Goal: Task Accomplishment & Management: Manage account settings

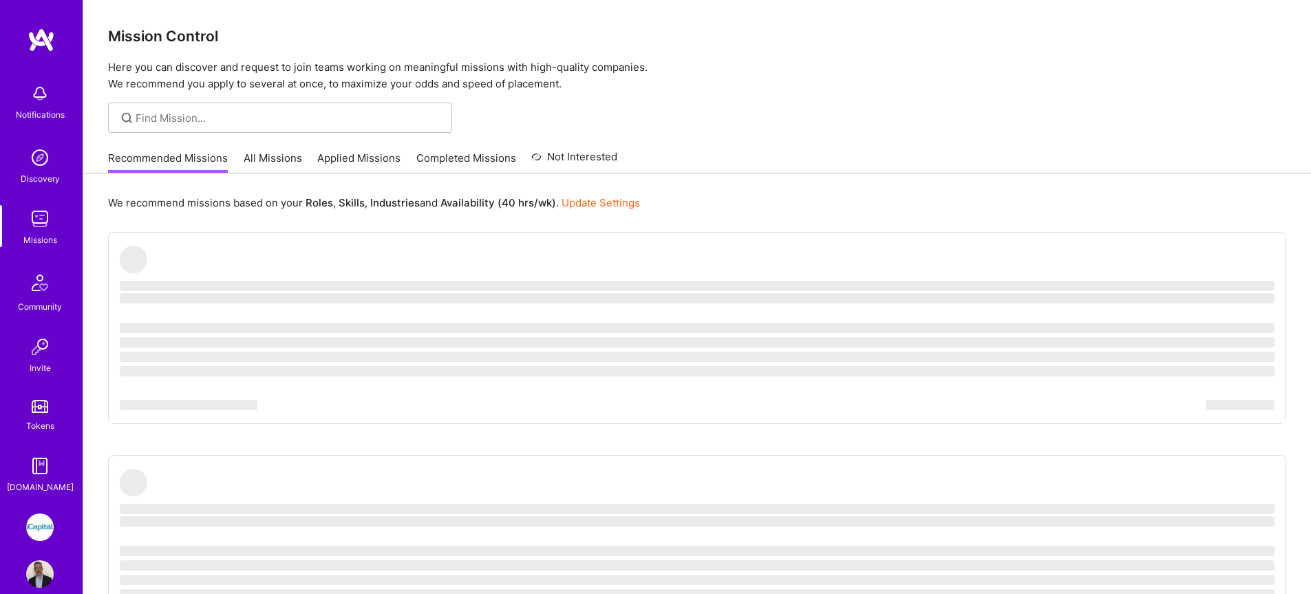
click at [369, 158] on link "Applied Missions" at bounding box center [358, 162] width 83 height 23
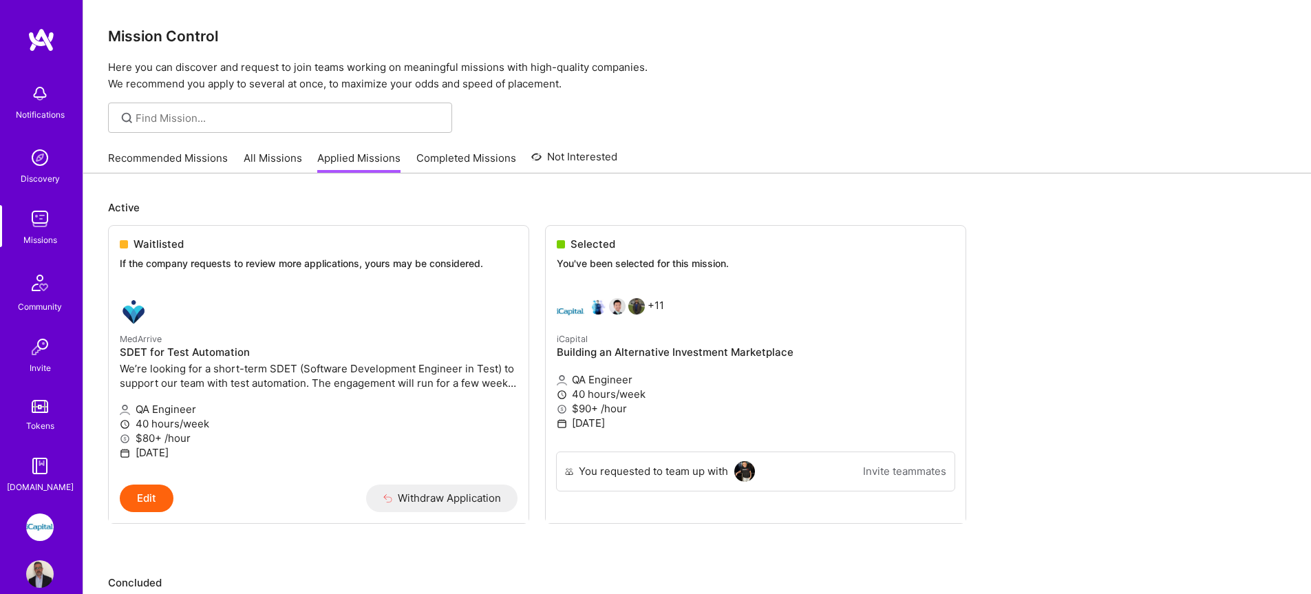
click at [37, 201] on div "Notifications Discovery Missions Community Invite Tokens A.Guide" at bounding box center [41, 285] width 83 height 417
click at [57, 229] on link "Missions" at bounding box center [39, 226] width 85 height 42
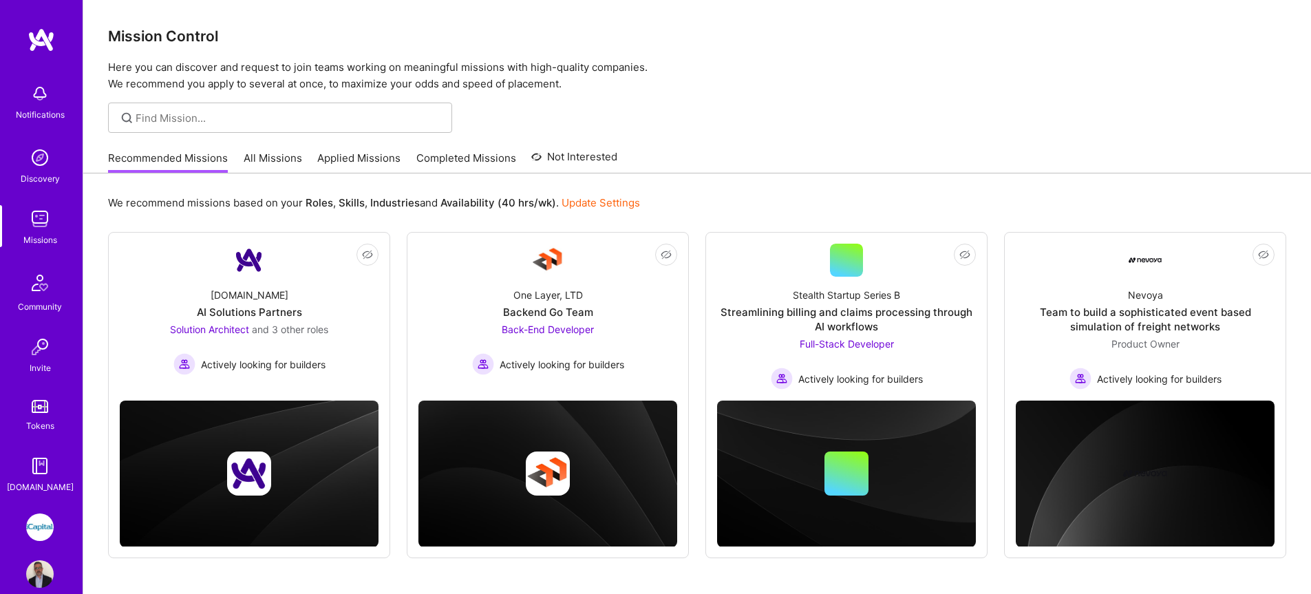
click at [45, 225] on img at bounding box center [40, 219] width 28 height 28
click at [272, 155] on link "All Missions" at bounding box center [273, 162] width 58 height 23
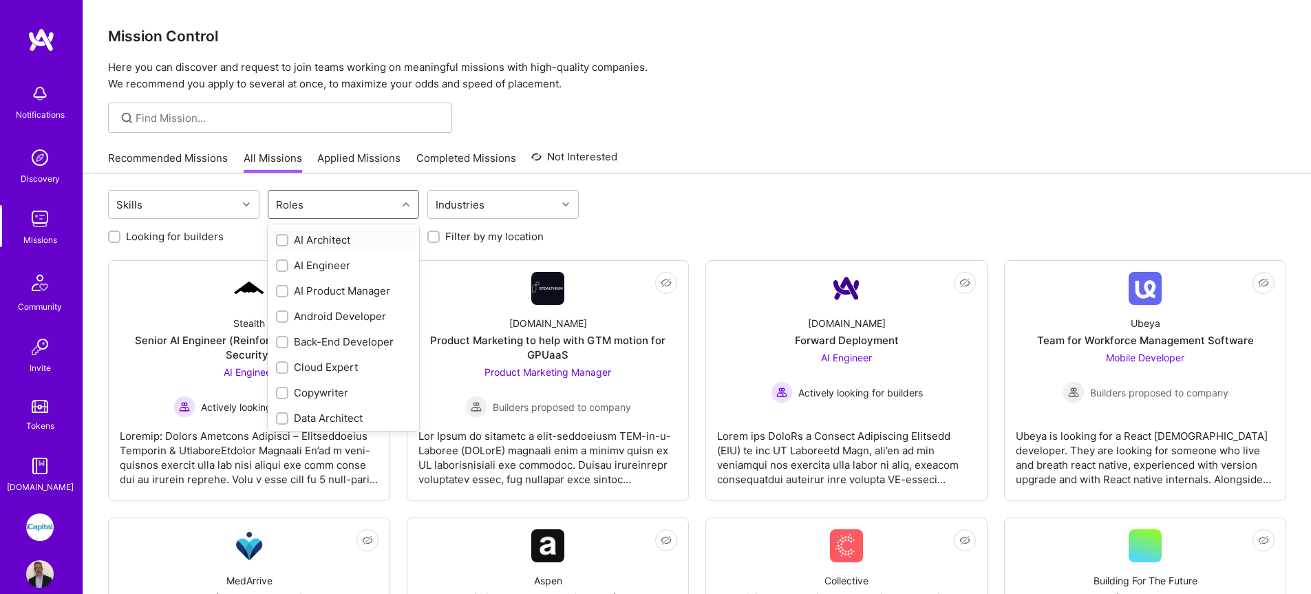
click at [338, 208] on div "Roles" at bounding box center [332, 205] width 129 height 28
click at [326, 383] on div "QA Engineer" at bounding box center [343, 381] width 135 height 14
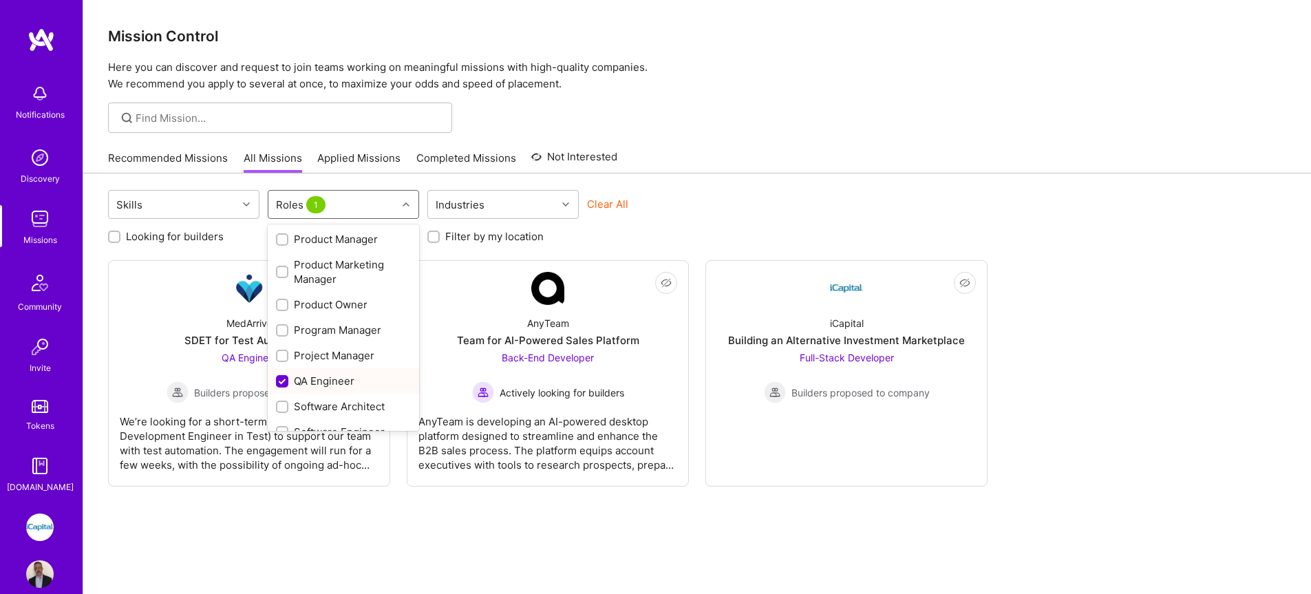
click at [326, 382] on div "QA Engineer" at bounding box center [343, 381] width 135 height 14
checkbox input "false"
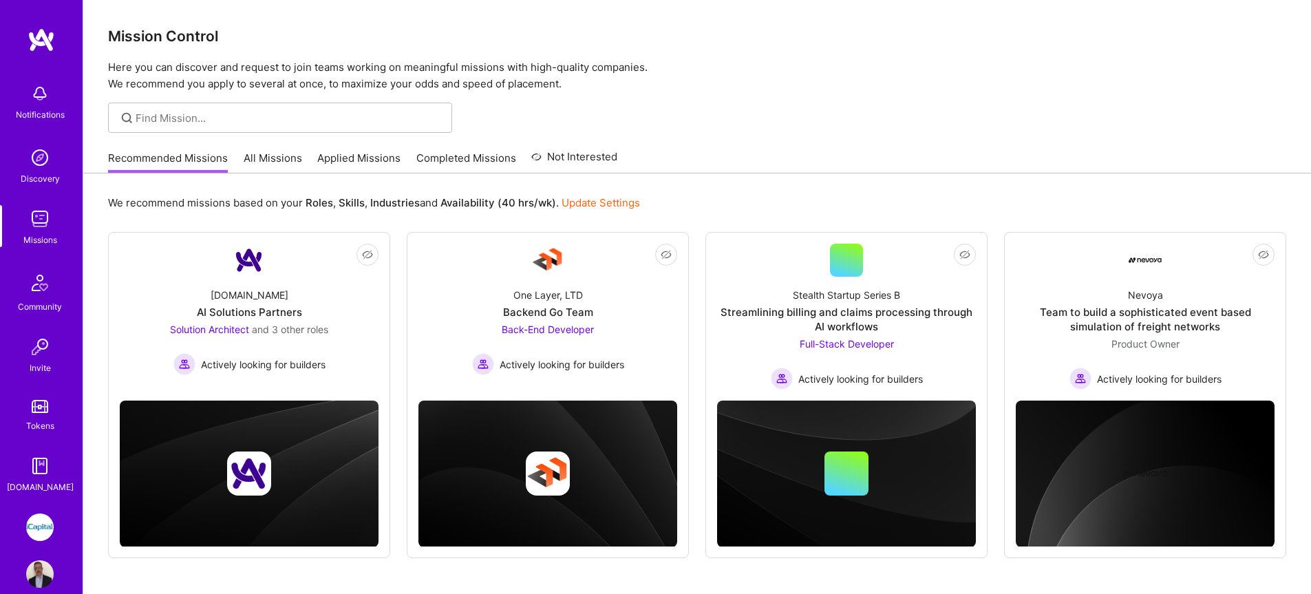
click at [30, 570] on img at bounding box center [40, 574] width 28 height 28
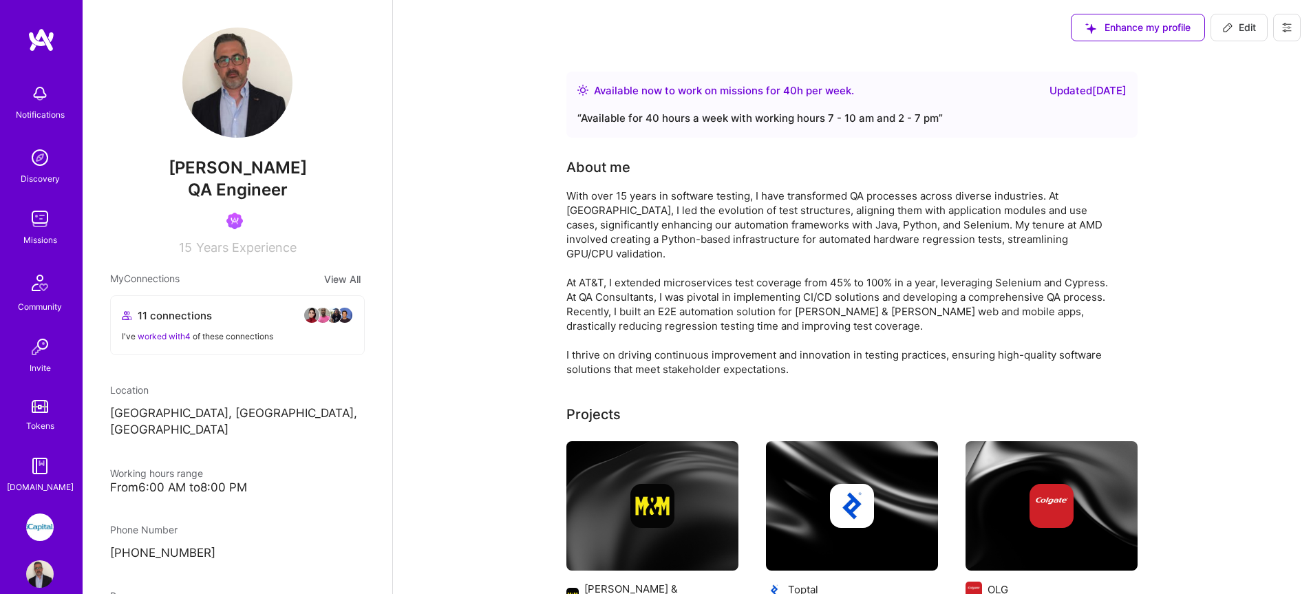
click at [1251, 29] on span "Edit" at bounding box center [1239, 28] width 34 height 14
select select "CA"
select select "Right Now"
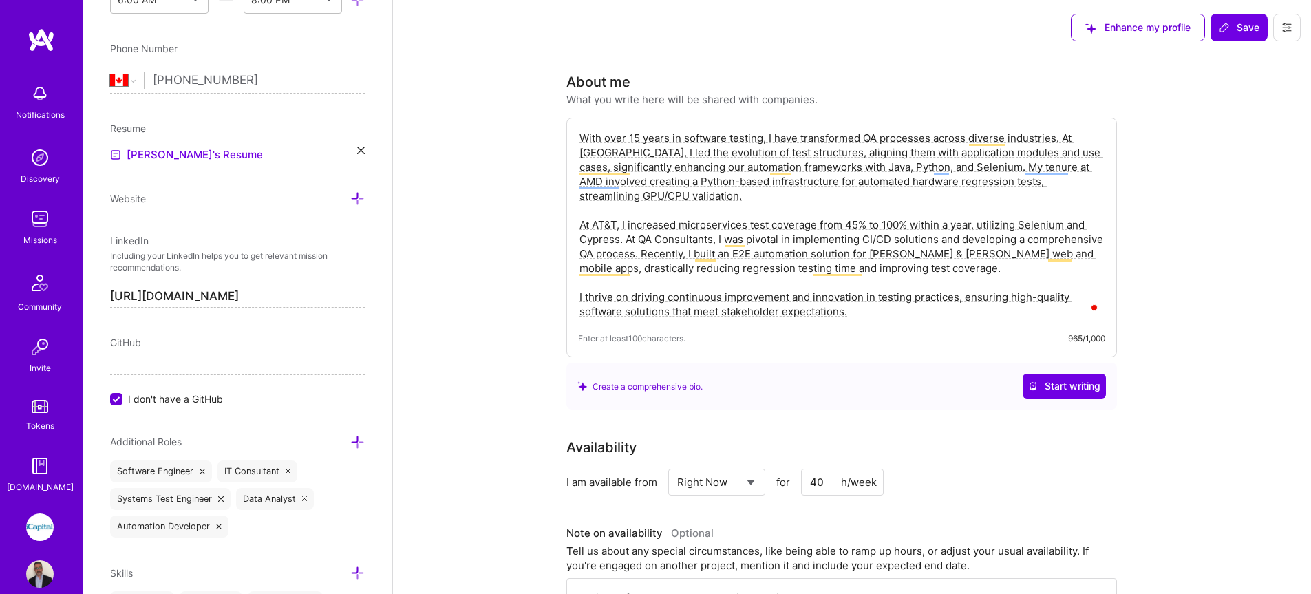
click at [897, 295] on textarea "With over 15 years in software testing, I have transformed QA processes across …" at bounding box center [841, 224] width 527 height 191
paste textarea "I am a Senior Test Automation Architect with over 15 years of experience in sof…"
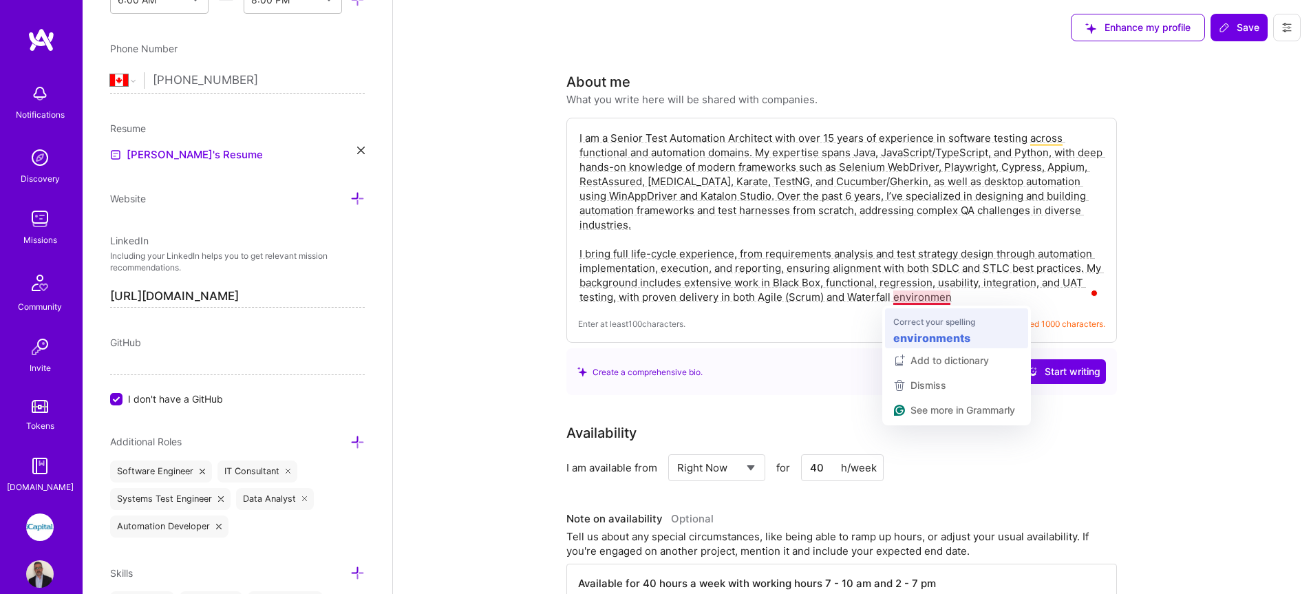
type textarea "I am a Senior Test Automation Architect with over 15 years of experience in sof…"
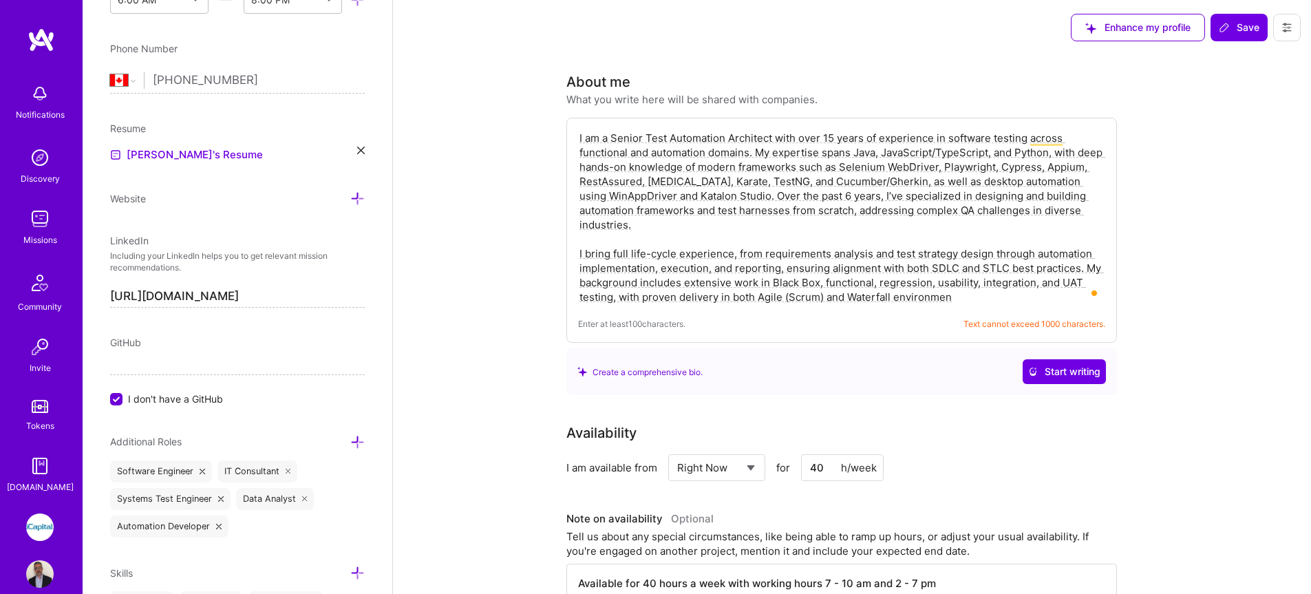
click at [1248, 31] on span "Save" at bounding box center [1238, 28] width 41 height 14
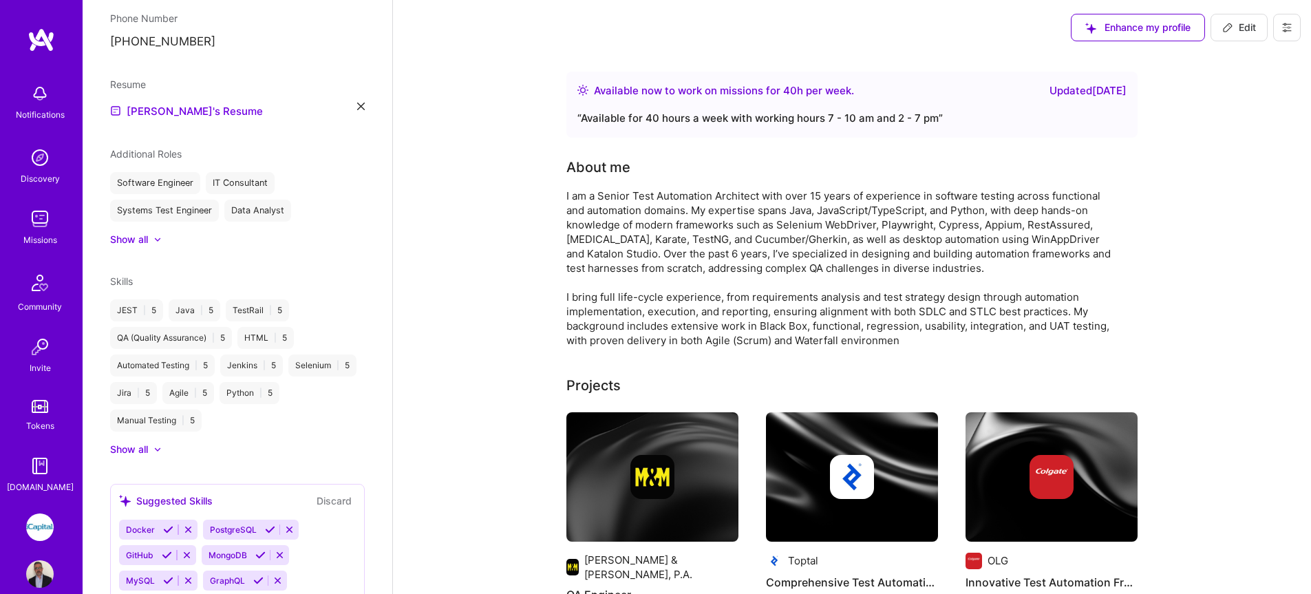
scroll to position [479, 0]
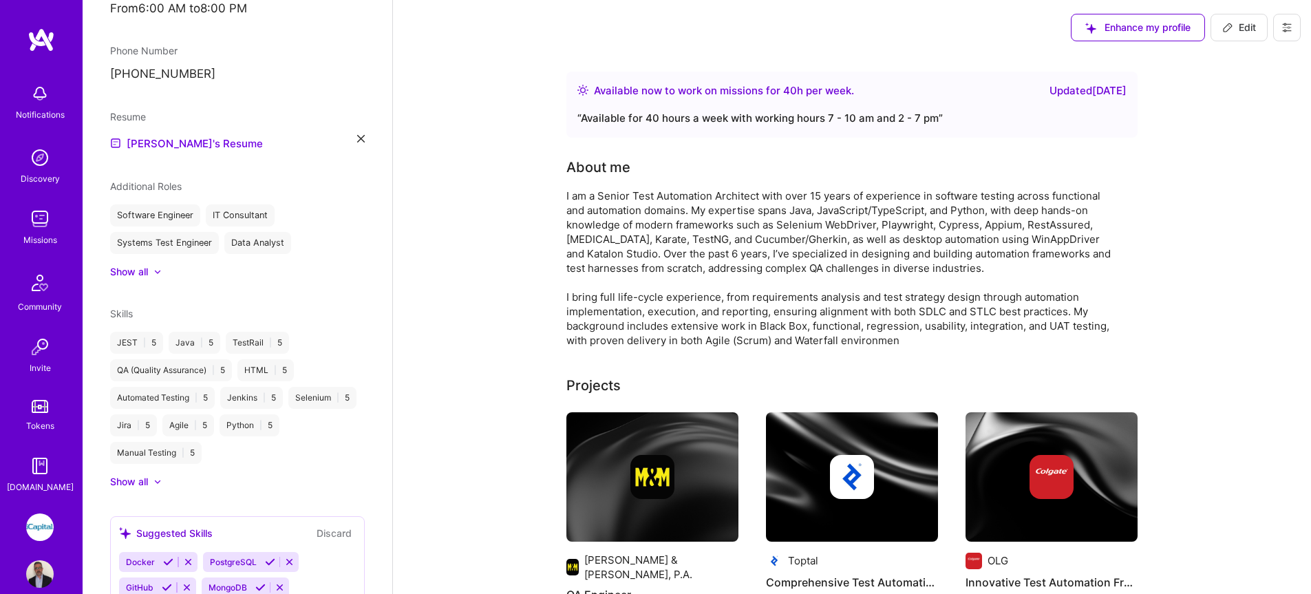
click at [715, 224] on div "I am a Senior Test Automation Architect with over 15 years of experience in sof…" at bounding box center [841, 267] width 550 height 159
click at [1255, 31] on span "Edit" at bounding box center [1239, 28] width 34 height 14
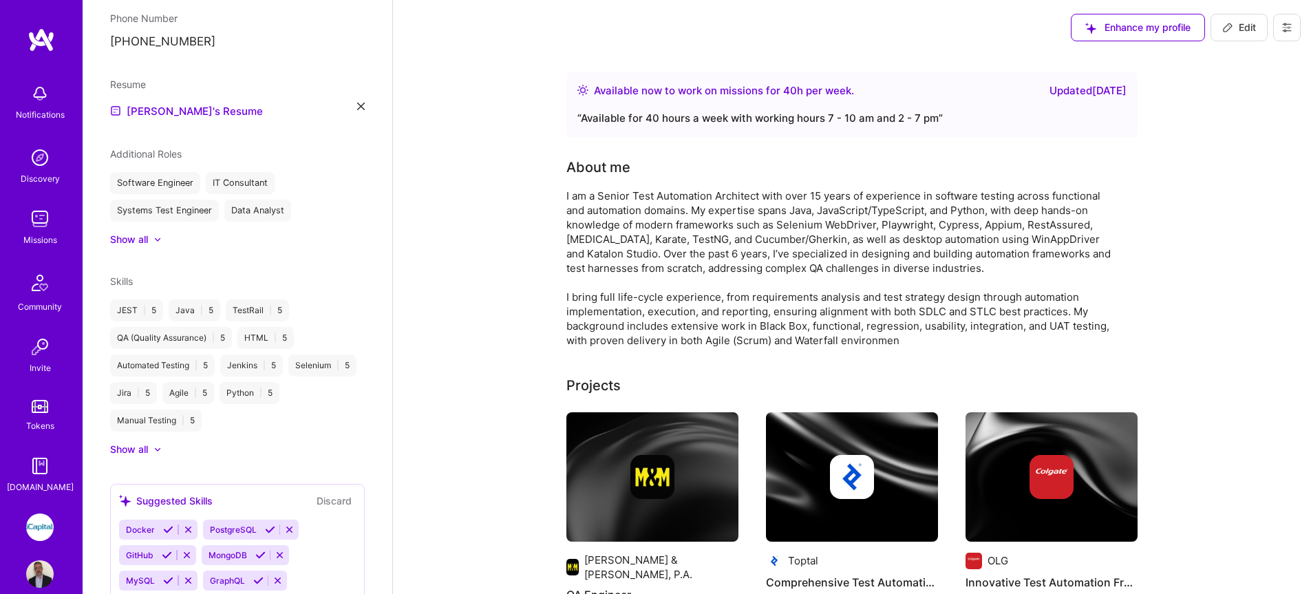
select select "CA"
select select "Right Now"
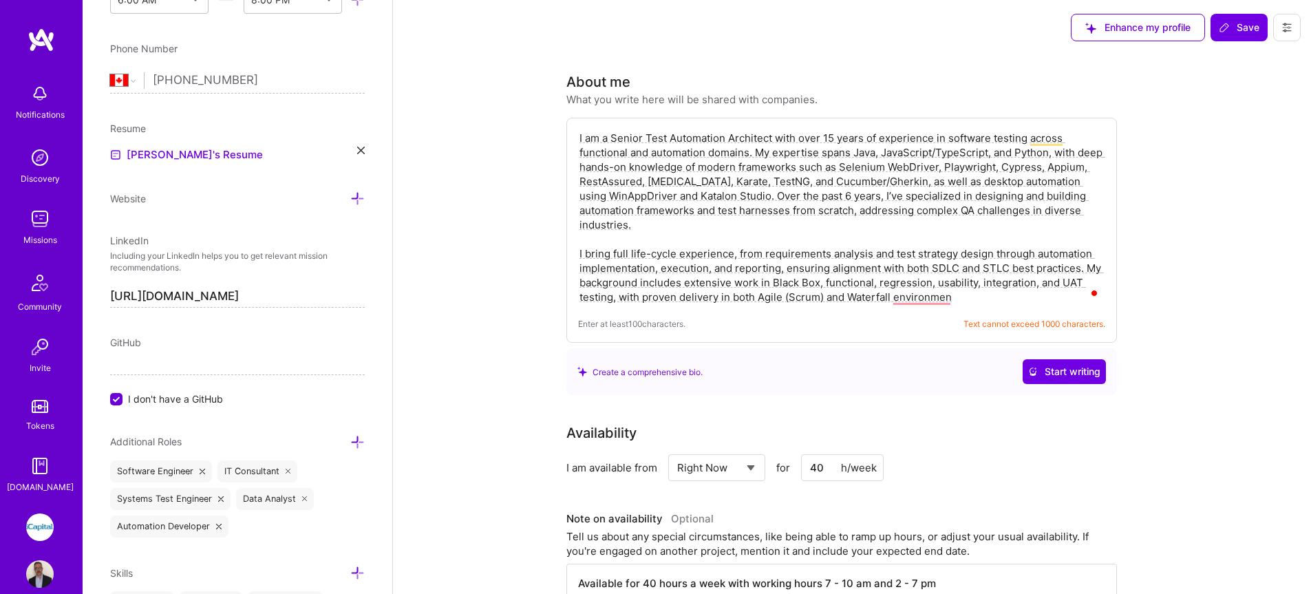
click at [730, 139] on textarea "I am a Senior Test Automation Architect with over 15 years of experience in sof…" at bounding box center [841, 217] width 527 height 176
click at [879, 217] on textarea "I am a Senior Test Automation with over 15 years of experience in software test…" at bounding box center [841, 217] width 527 height 176
click at [874, 222] on textarea "I am a Senior Test Automation with over 15 years of experience in software test…" at bounding box center [841, 217] width 527 height 176
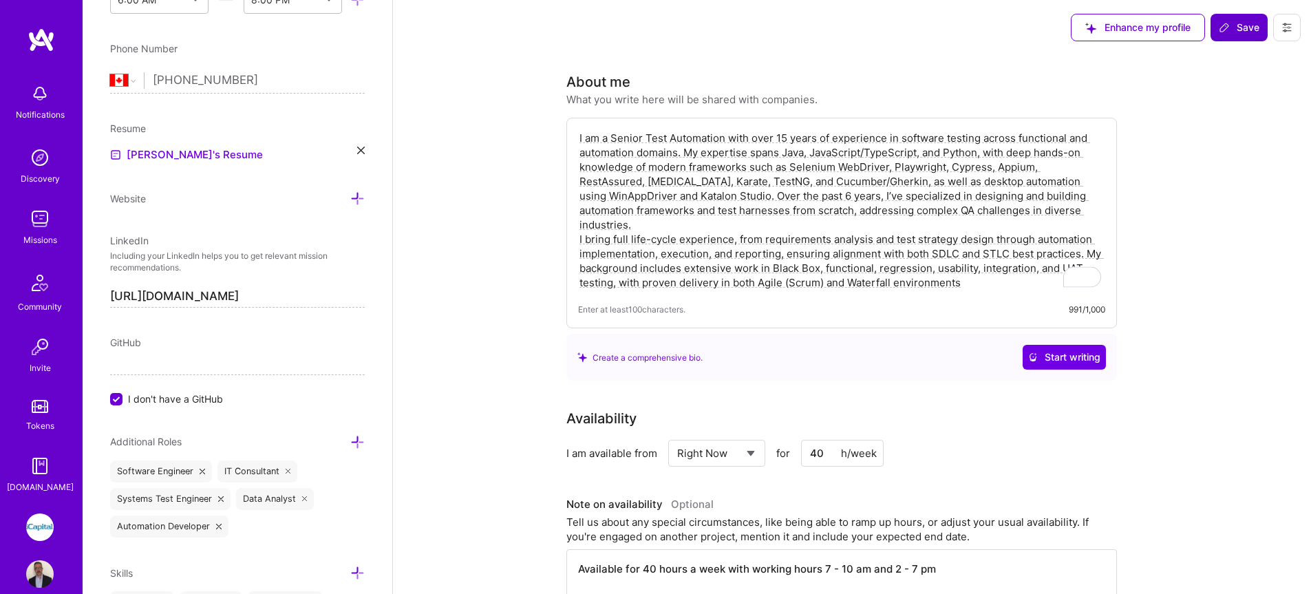
type textarea "I am a Senior Test Automation with over 15 years of experience in software test…"
click at [1233, 27] on span "Save" at bounding box center [1238, 28] width 41 height 14
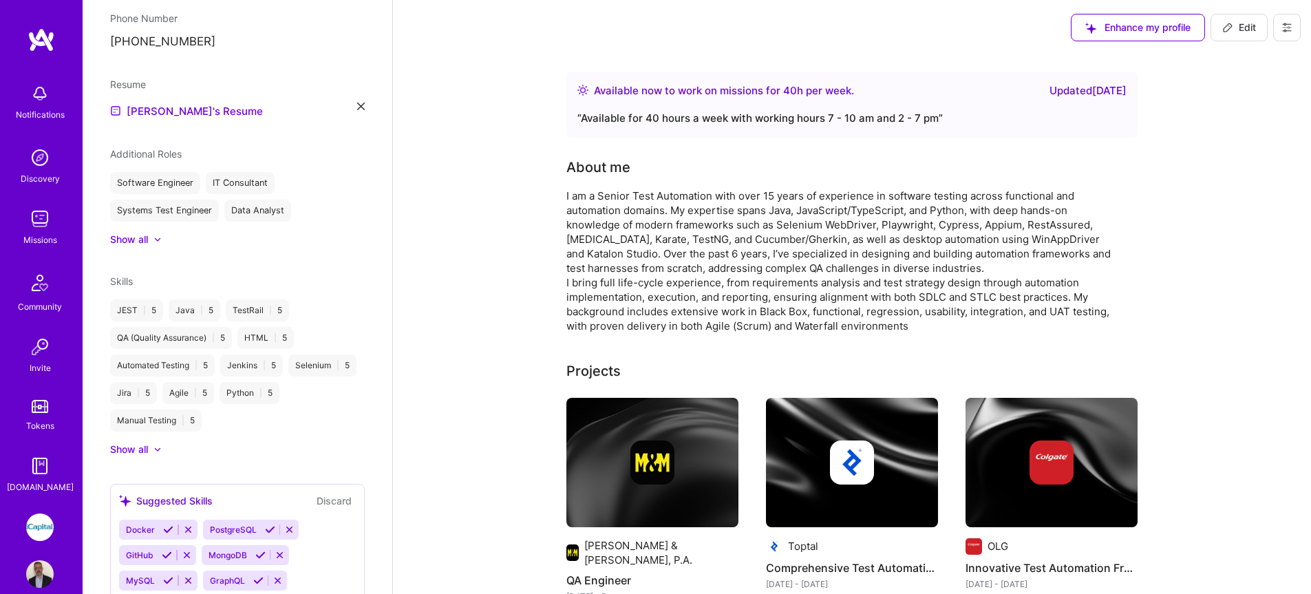
scroll to position [479, 0]
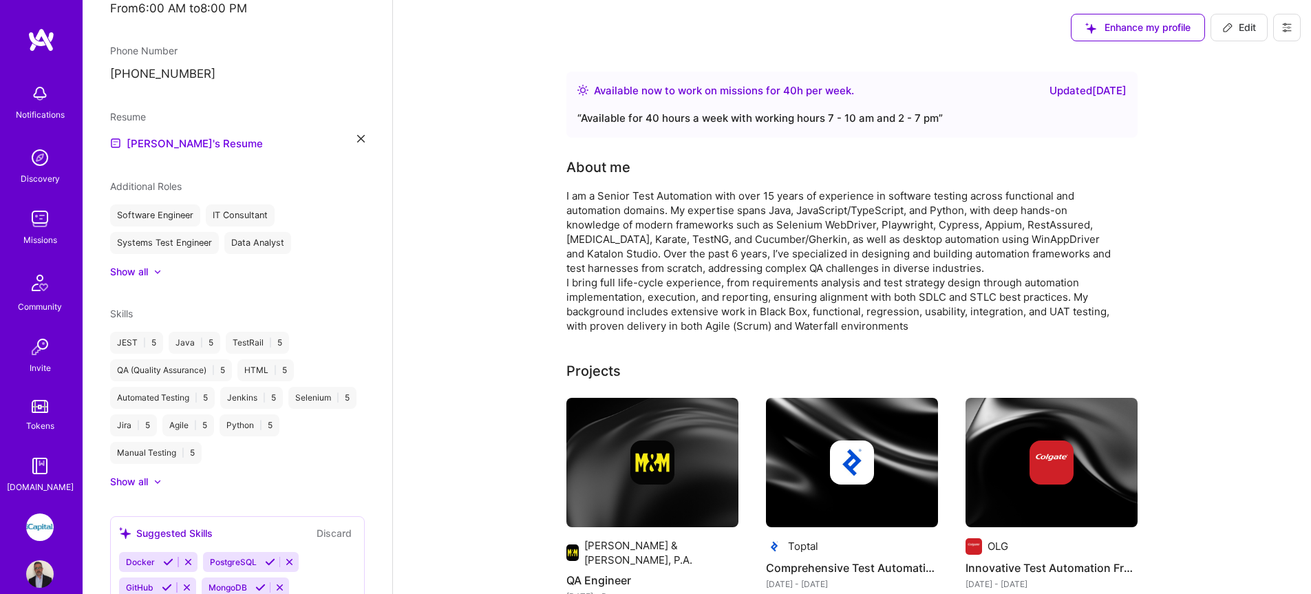
click at [1238, 29] on span "Edit" at bounding box center [1239, 28] width 34 height 14
select select "CA"
select select "Right Now"
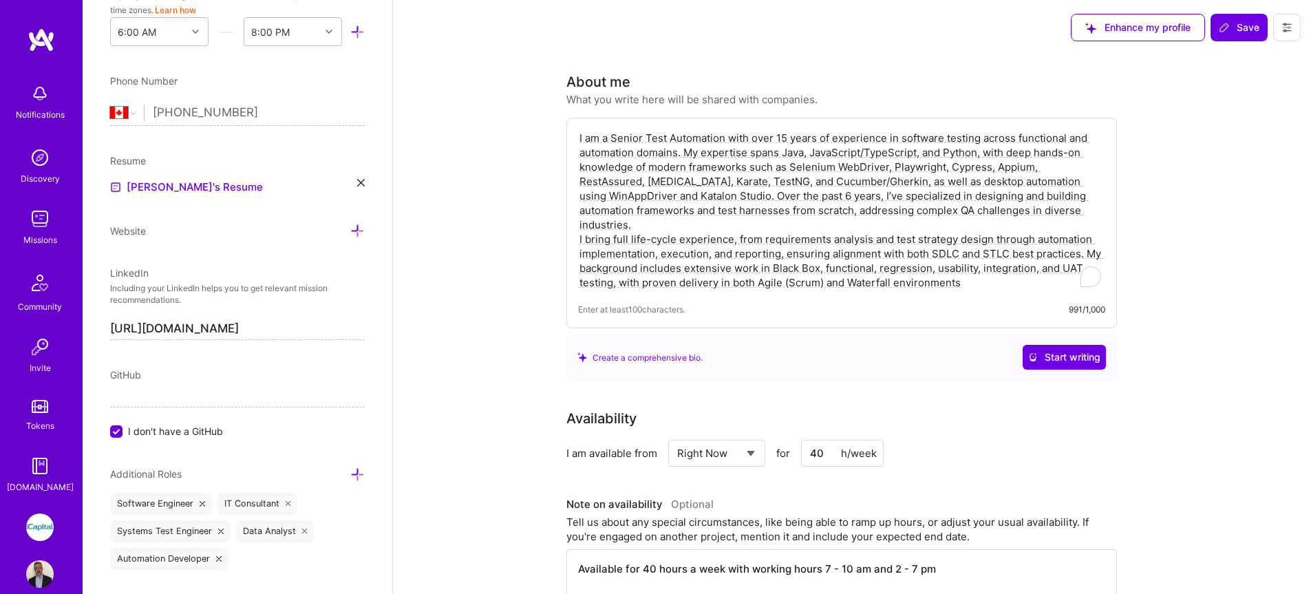
scroll to position [511, 0]
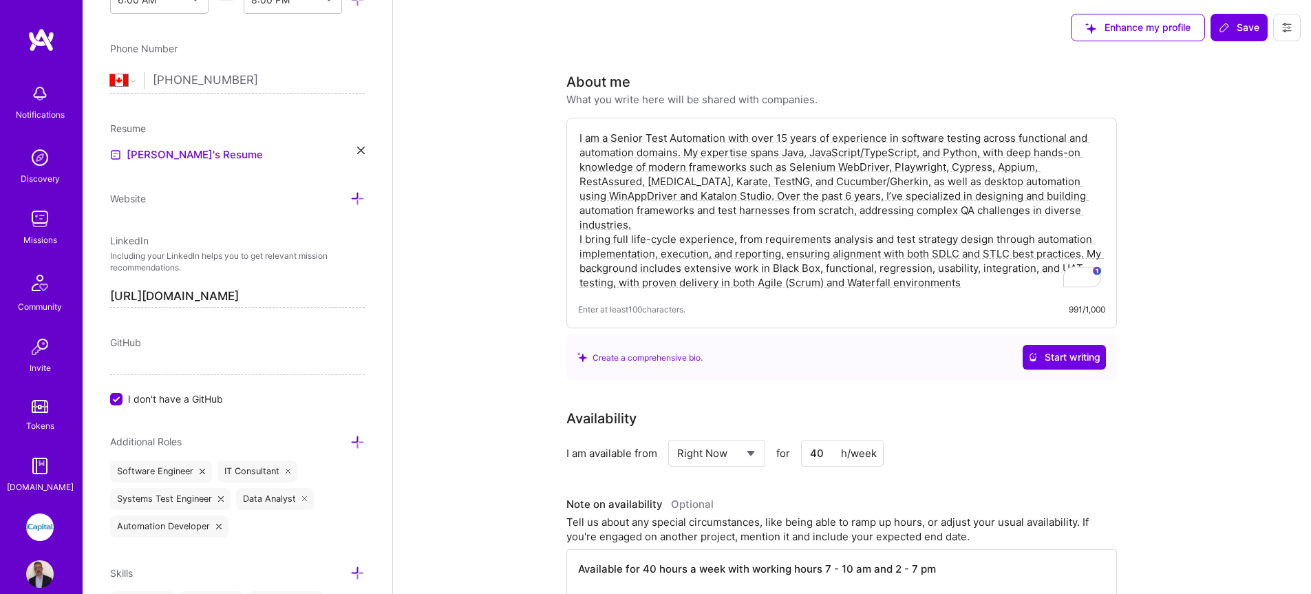
click at [984, 264] on textarea "I am a Senior Test Automation with over 15 years of experience in software test…" at bounding box center [841, 210] width 527 height 162
click at [924, 203] on textarea "I am a Senior Test Automation with over 15 years of experience in software test…" at bounding box center [841, 210] width 527 height 162
drag, startPoint x: 989, startPoint y: 272, endPoint x: 513, endPoint y: 122, distance: 498.5
paste textarea "Senior Test Automation Architect with 15+ years of experience in functional and…"
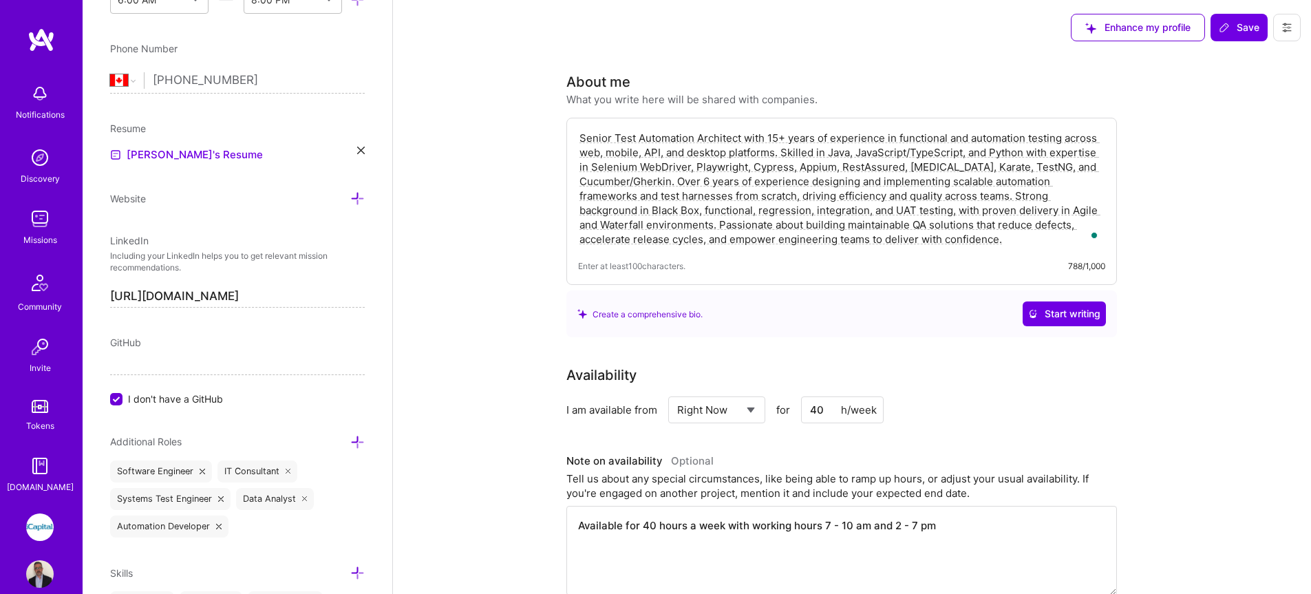
click at [688, 167] on textarea "Senior Test Automation Architect with 15+ years of experience in functional and…" at bounding box center [841, 188] width 527 height 118
click at [636, 171] on textarea "Senior Test Automation Architect with 15+ years of experience in functional and…" at bounding box center [841, 188] width 527 height 118
type textarea "Senior Test Automation Architect with 15+ years of experience in functional and…"
click at [1230, 31] on span "Save" at bounding box center [1238, 28] width 41 height 14
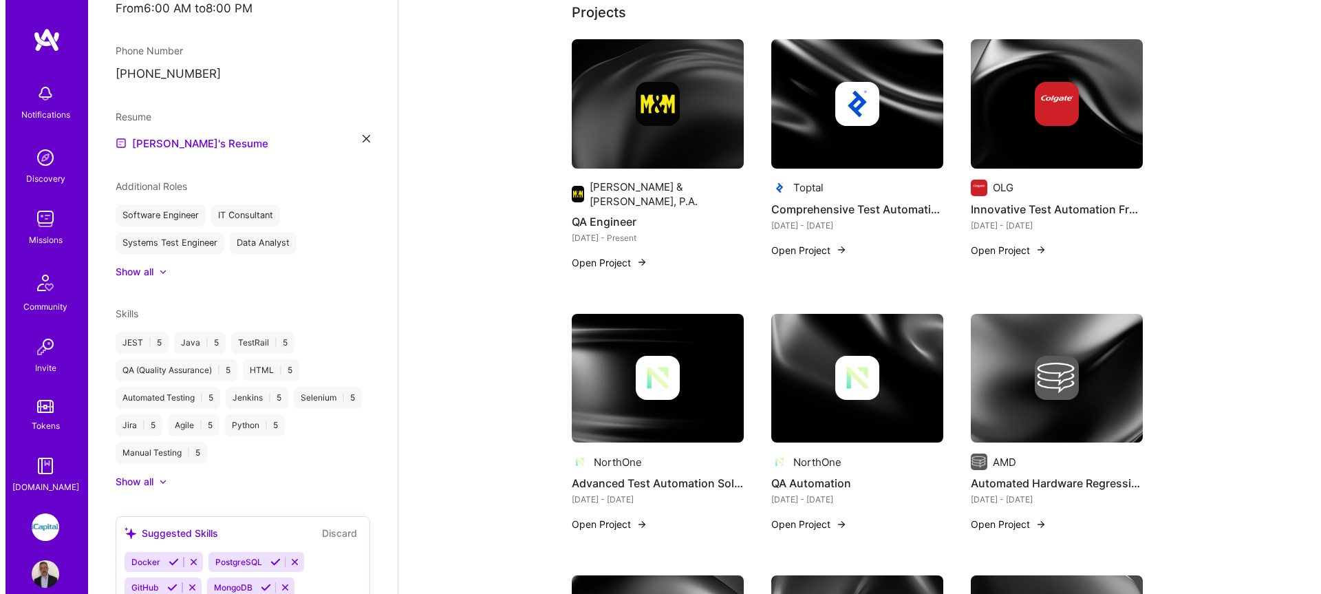
scroll to position [349, 0]
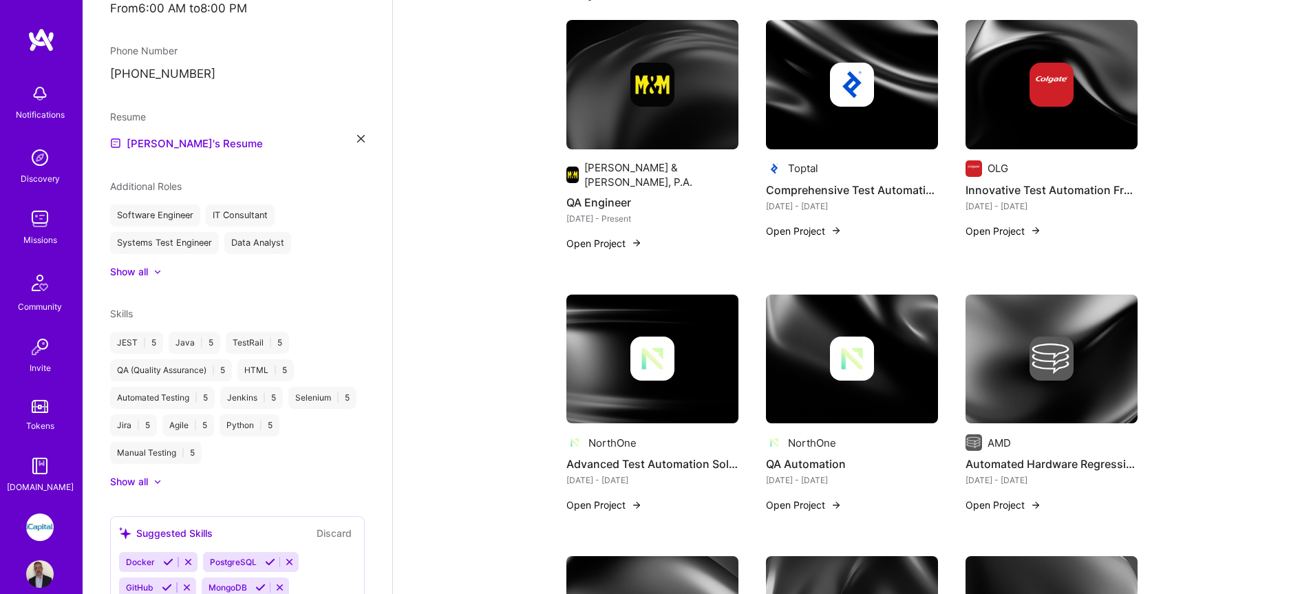
click at [614, 236] on button "Open Project" at bounding box center [604, 243] width 76 height 14
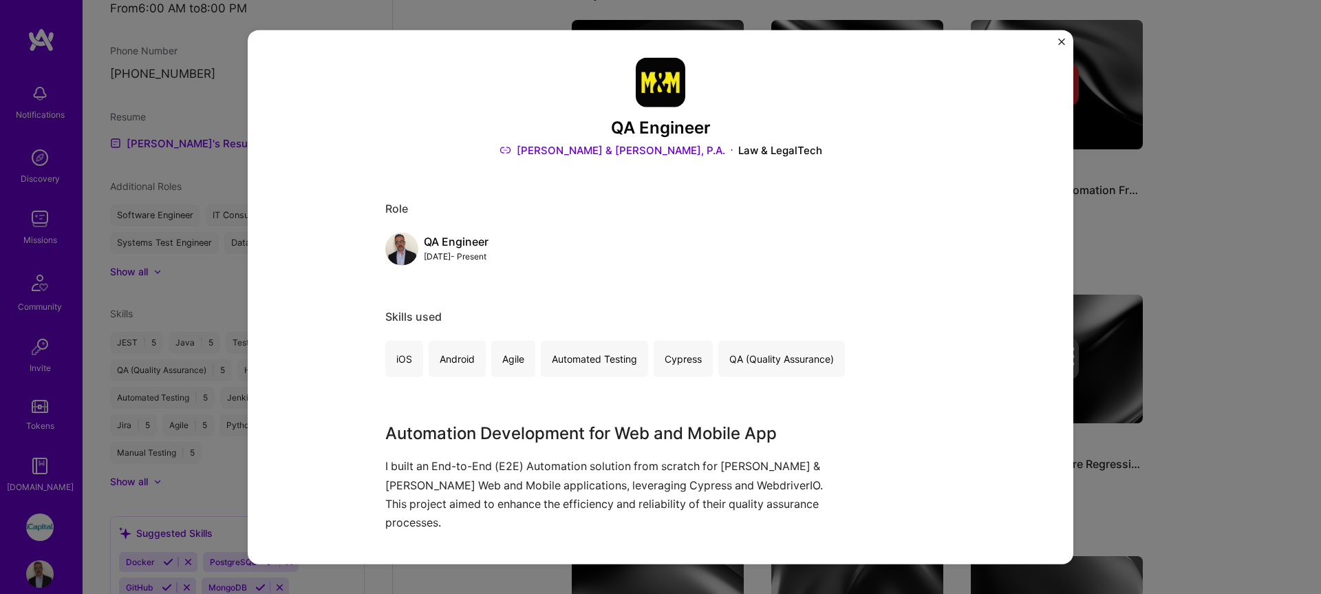
click at [1058, 41] on img "Close" at bounding box center [1061, 41] width 7 height 7
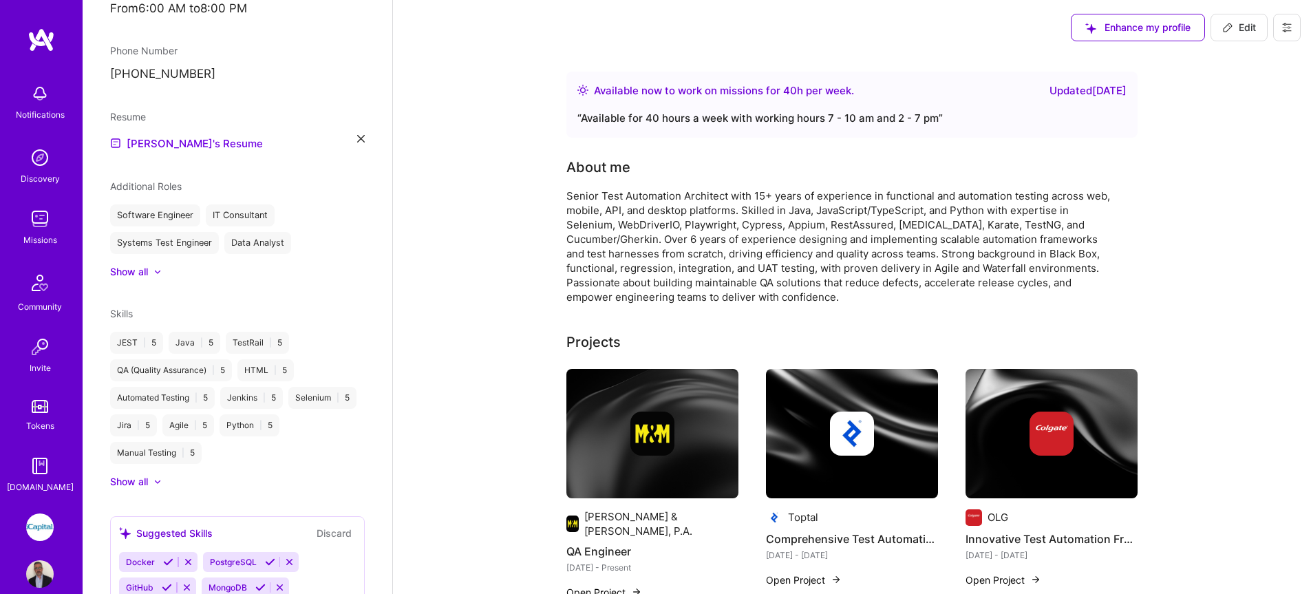
click at [151, 475] on div at bounding box center [151, 482] width 6 height 14
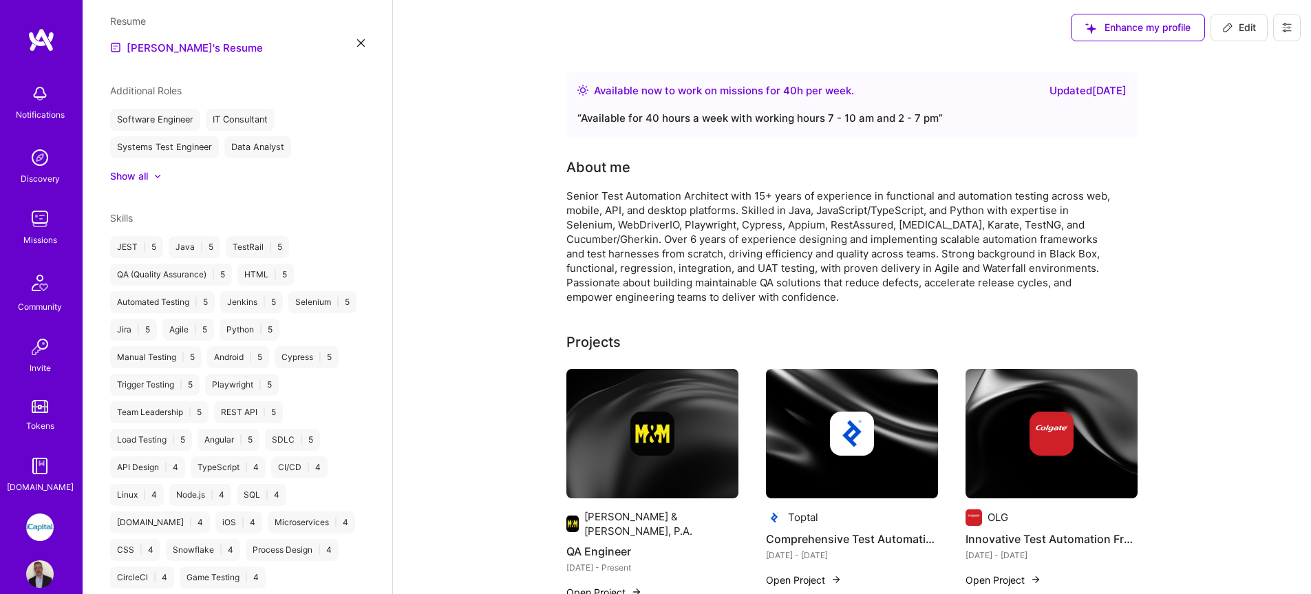
scroll to position [581, 0]
click at [35, 217] on img at bounding box center [40, 219] width 28 height 28
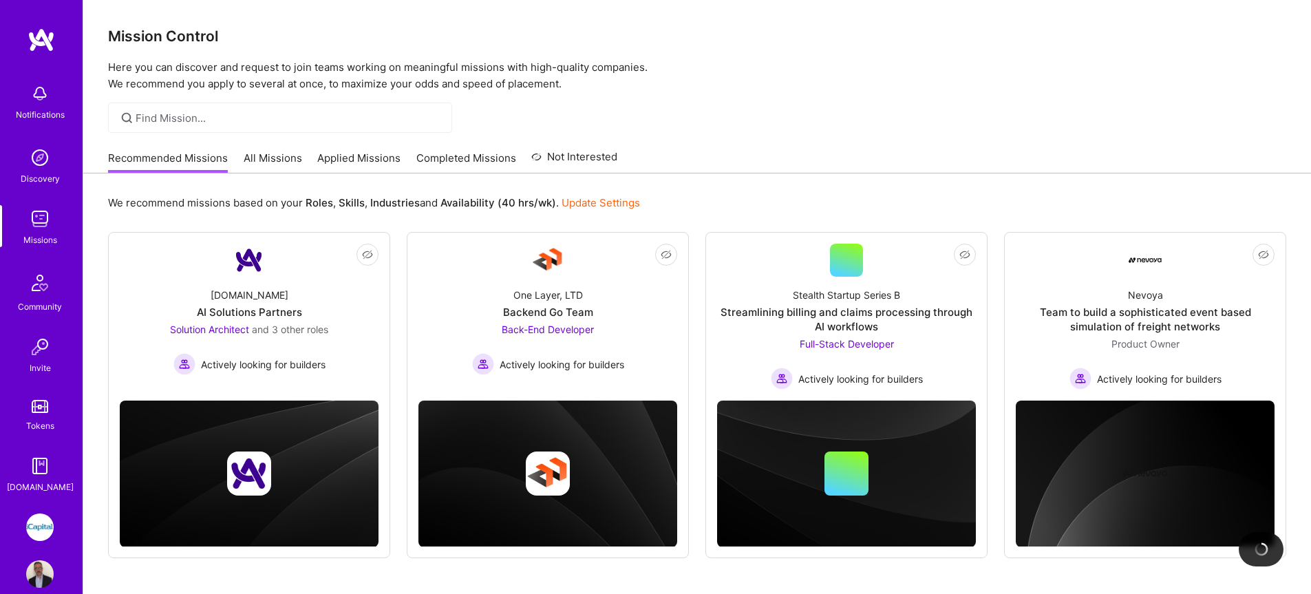
click at [244, 156] on link "All Missions" at bounding box center [273, 162] width 58 height 23
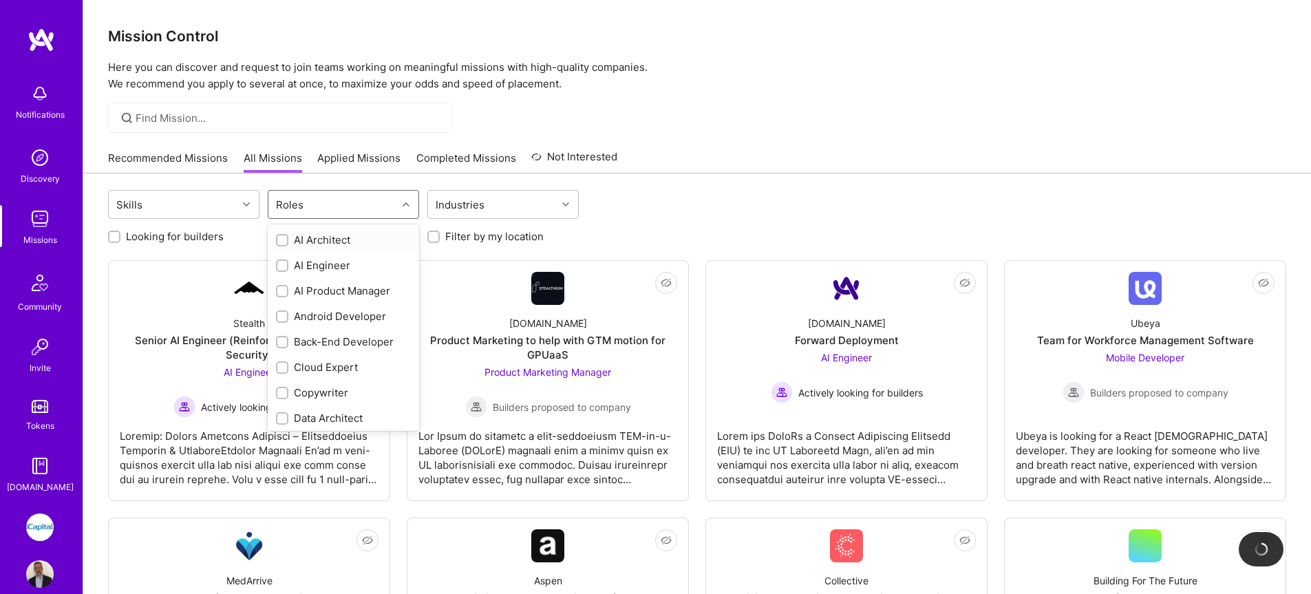
click at [334, 213] on div "Roles" at bounding box center [332, 205] width 129 height 28
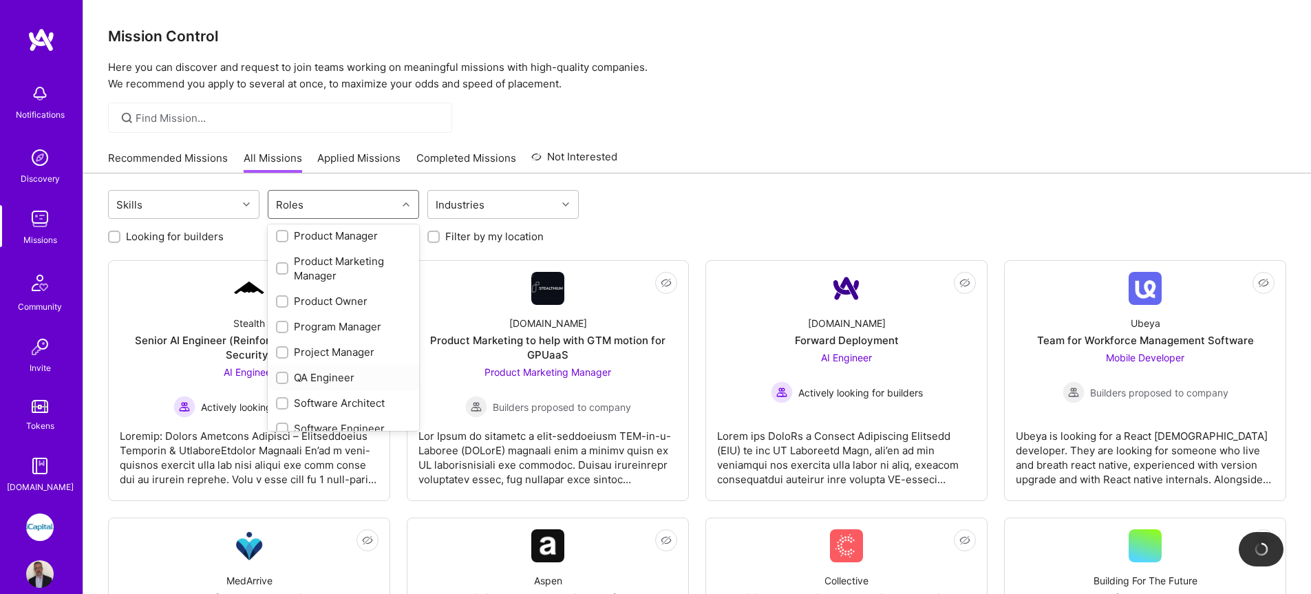
click at [336, 385] on div "QA Engineer" at bounding box center [343, 377] width 151 height 25
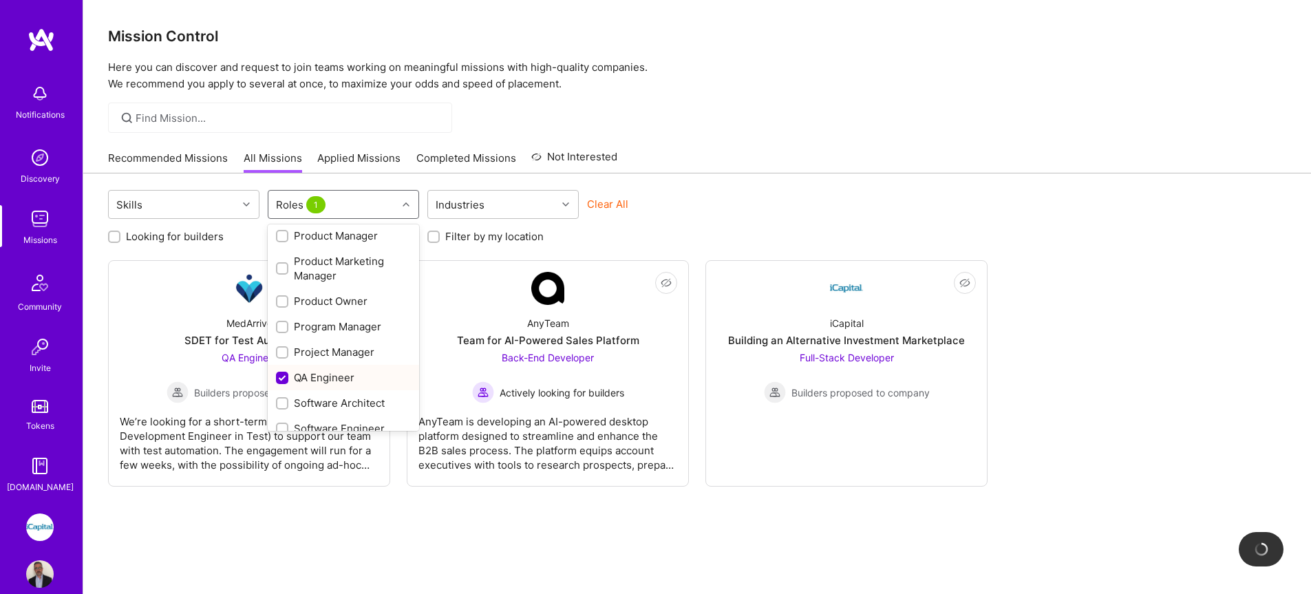
click at [336, 385] on div "QA Engineer" at bounding box center [343, 377] width 151 height 25
checkbox input "false"
